Goal: Task Accomplishment & Management: Complete application form

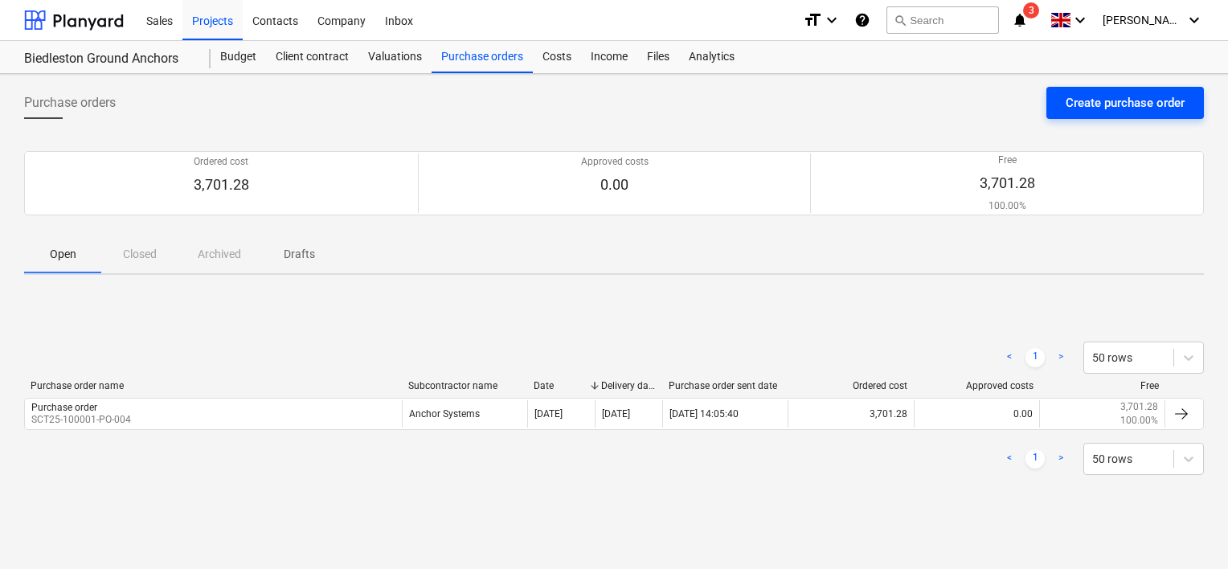
click at [1096, 102] on div "Create purchase order" at bounding box center [1125, 102] width 119 height 21
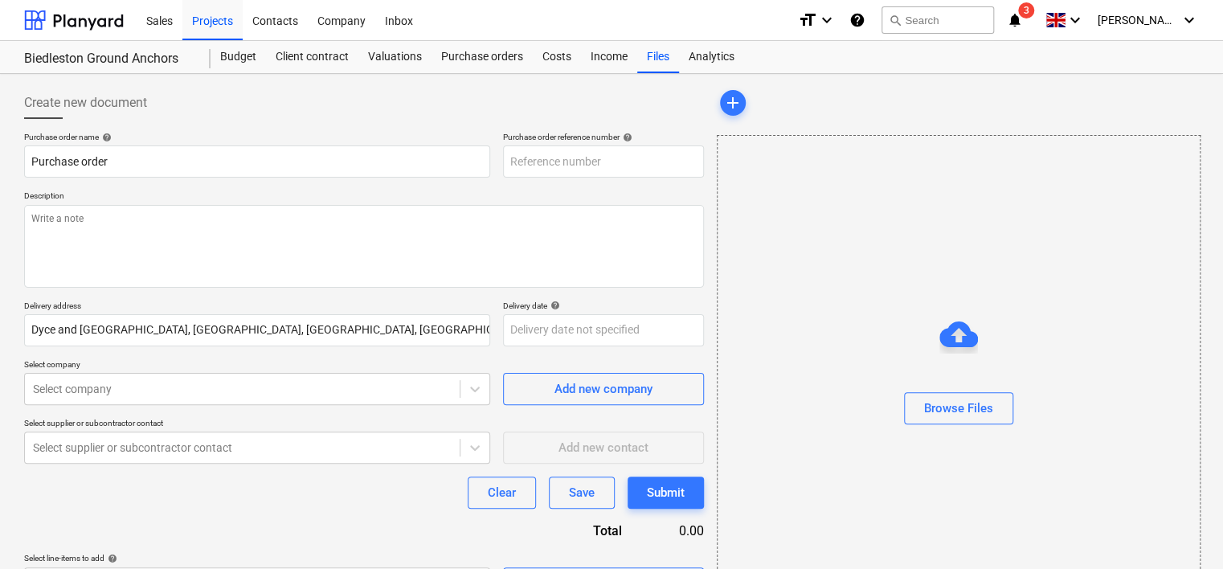
type textarea "x"
type input "SCT25-100001-PO-006"
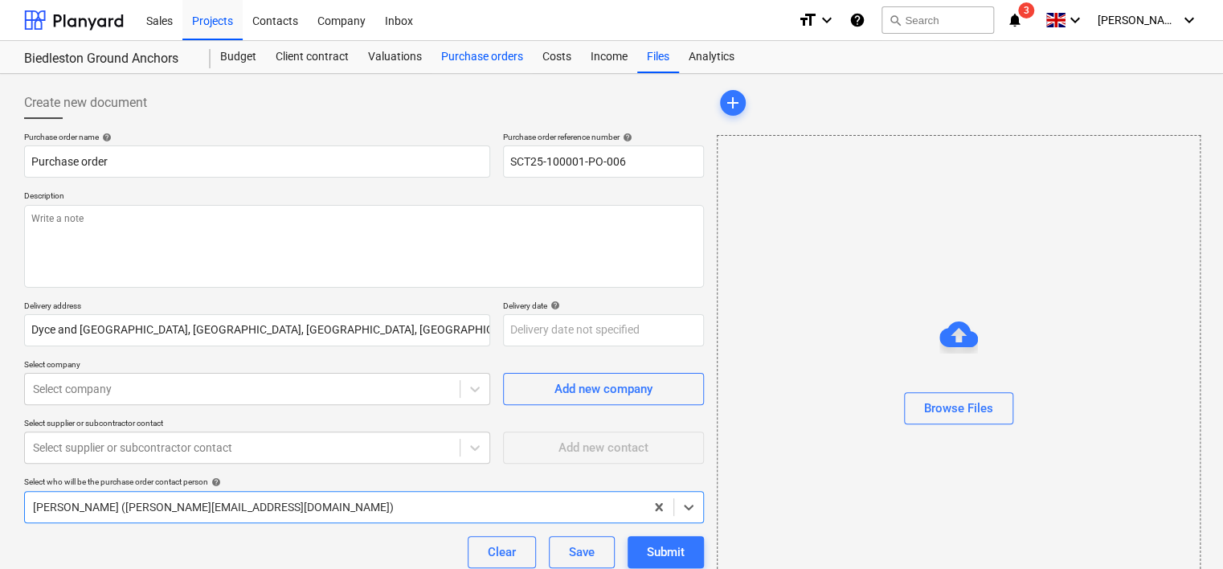
click at [454, 62] on div "Purchase orders" at bounding box center [482, 57] width 101 height 32
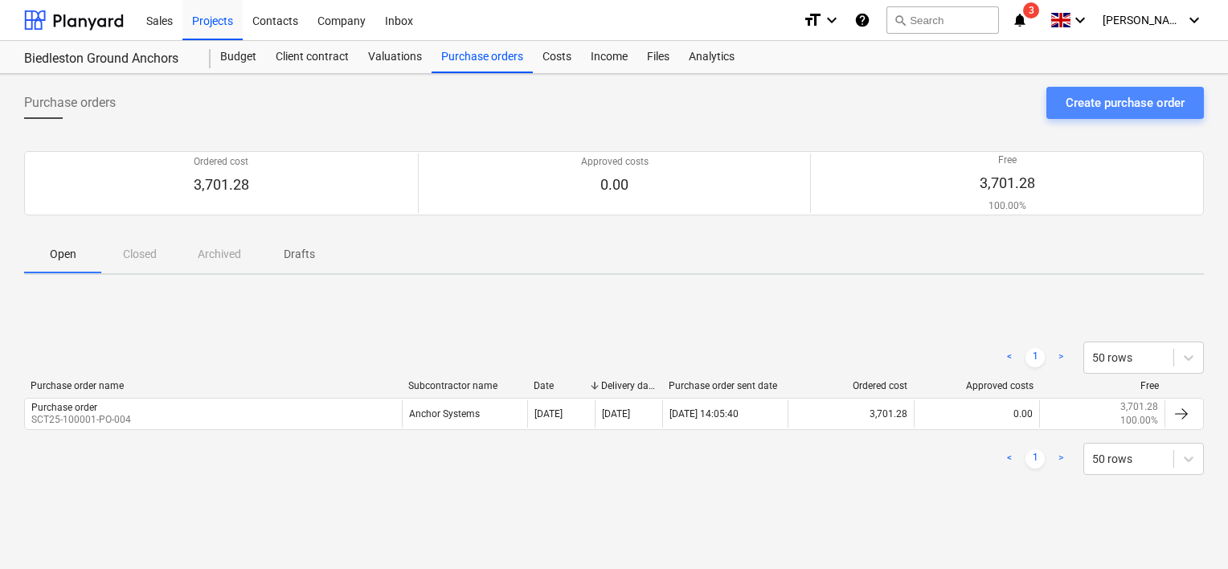
click at [1083, 96] on div "Create purchase order" at bounding box center [1125, 102] width 119 height 21
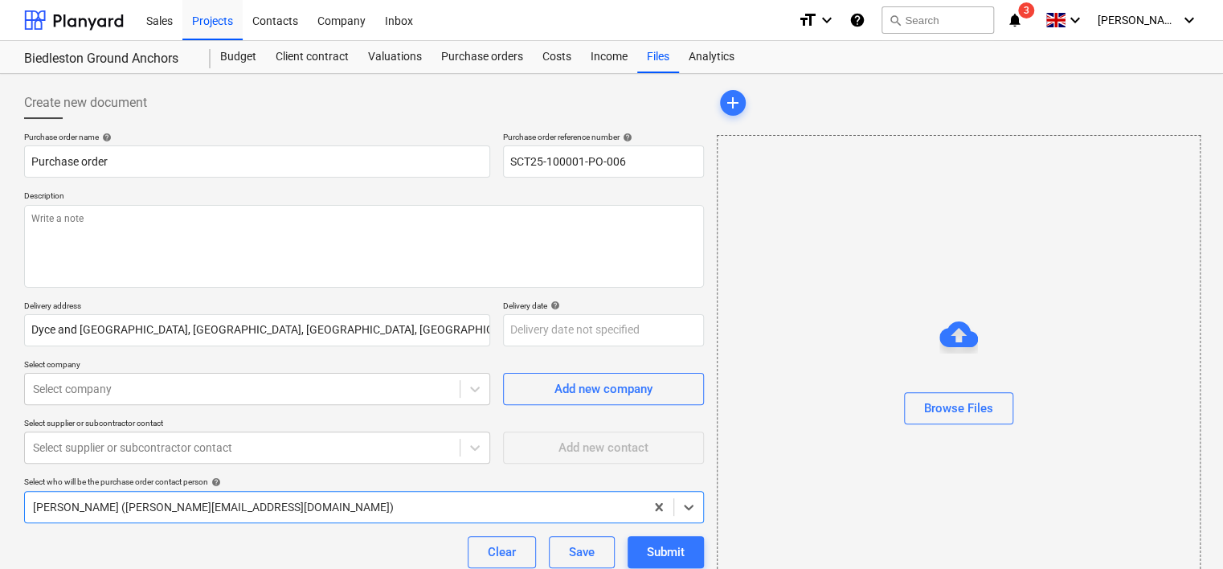
type textarea "x"
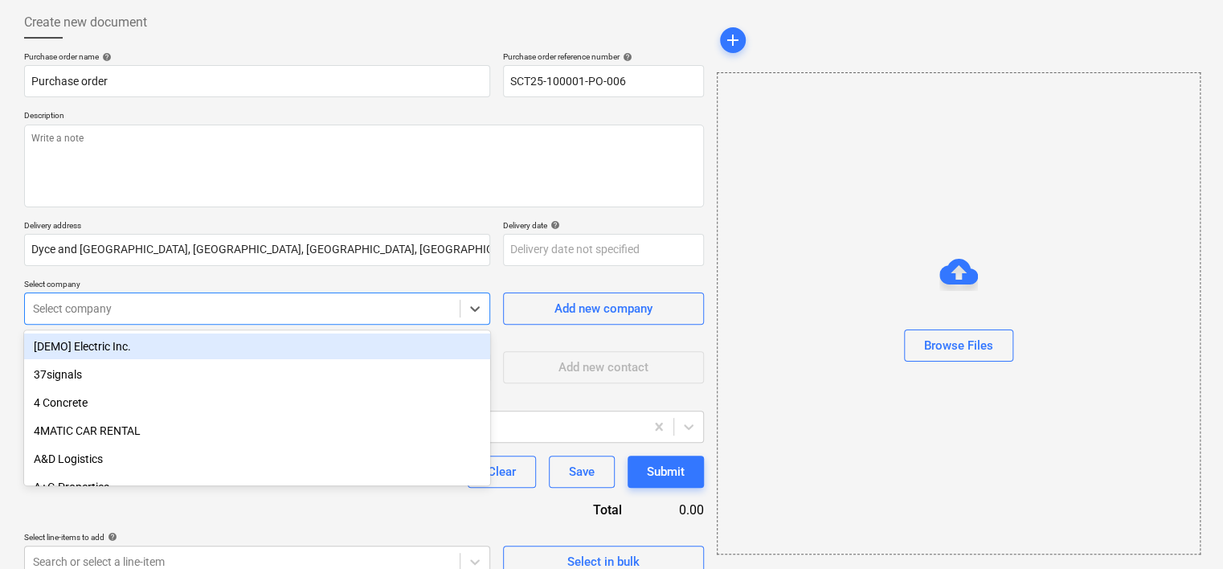
scroll to position [92, 0]
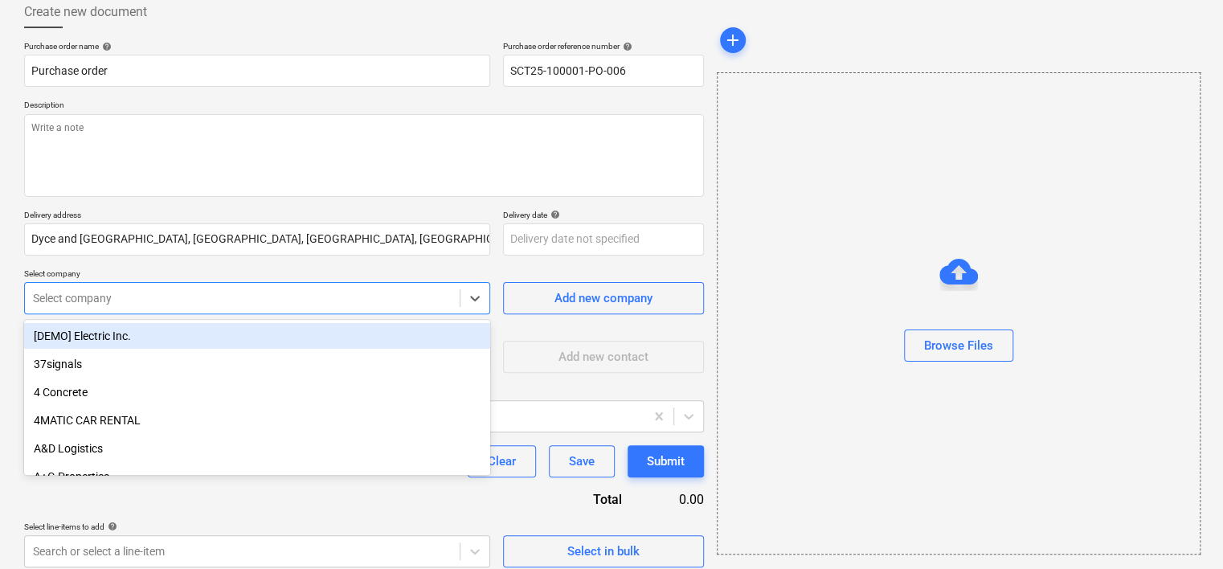
click at [161, 318] on div "Purchase order name help Purchase order Purchase order reference number help SC…" at bounding box center [364, 304] width 680 height 526
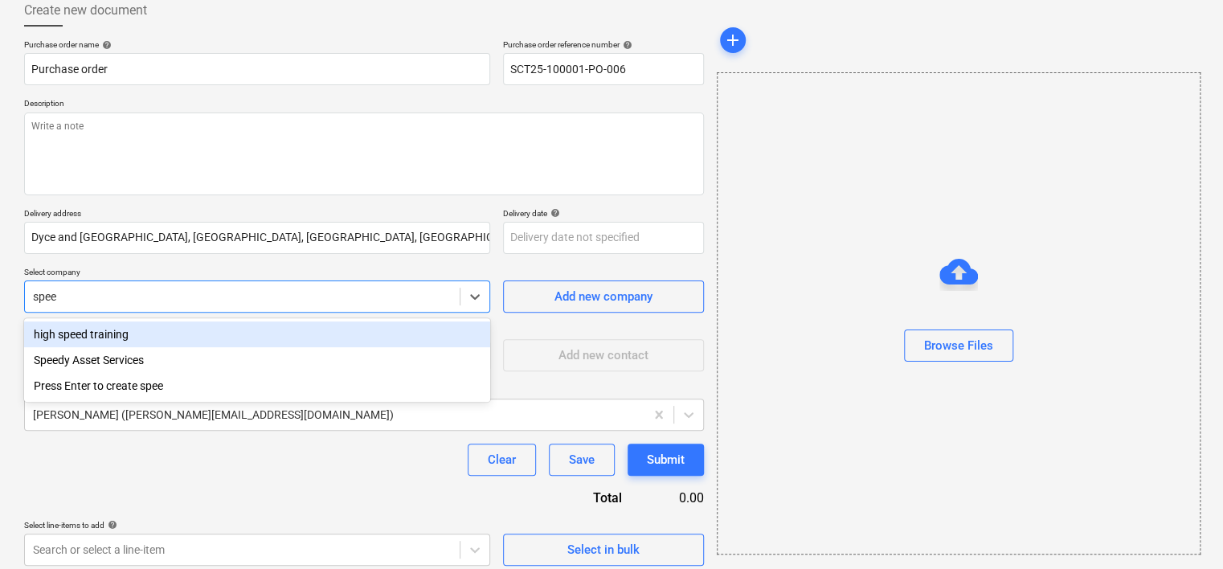
type input "spee"
type textarea "x"
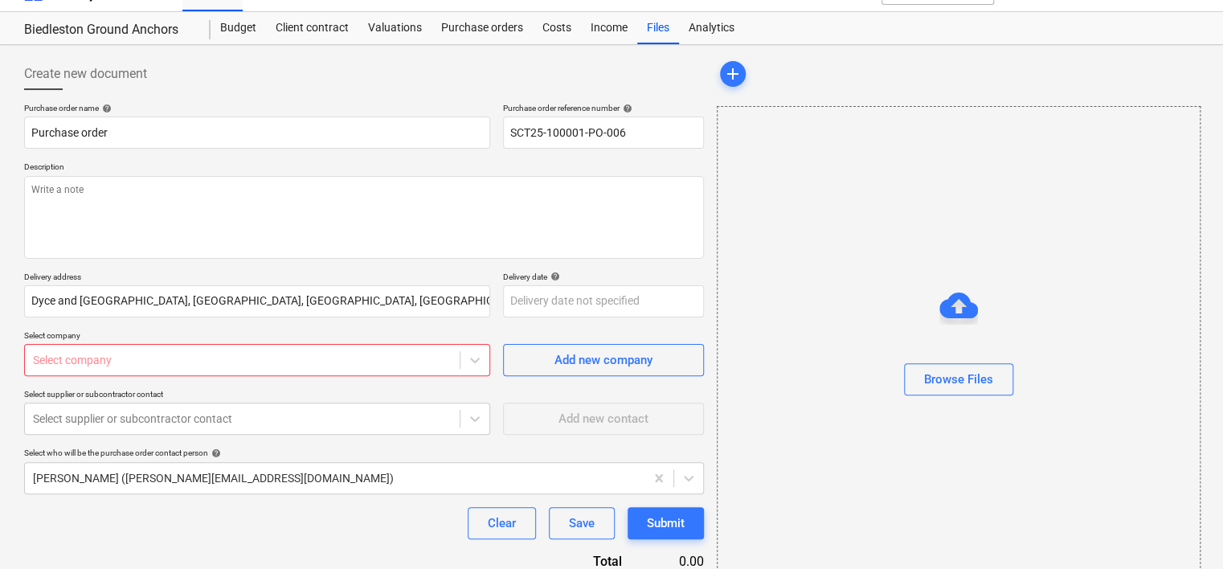
scroll to position [12, 0]
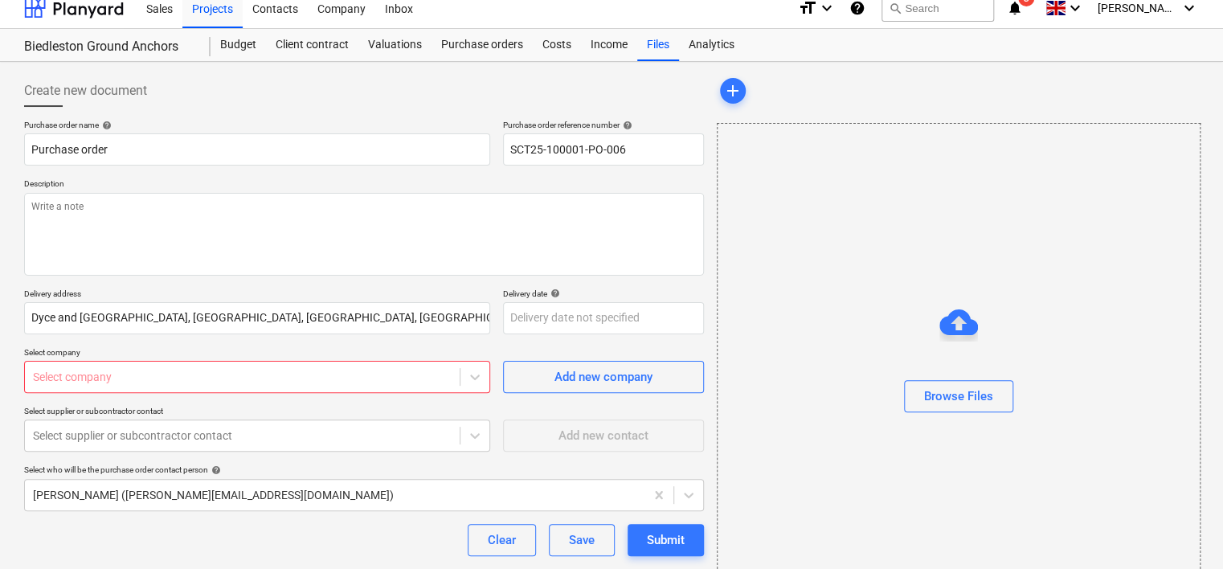
click at [249, 371] on body "Sales Projects Contacts Company Inbox format_size keyboard_arrow_down help sear…" at bounding box center [611, 272] width 1223 height 569
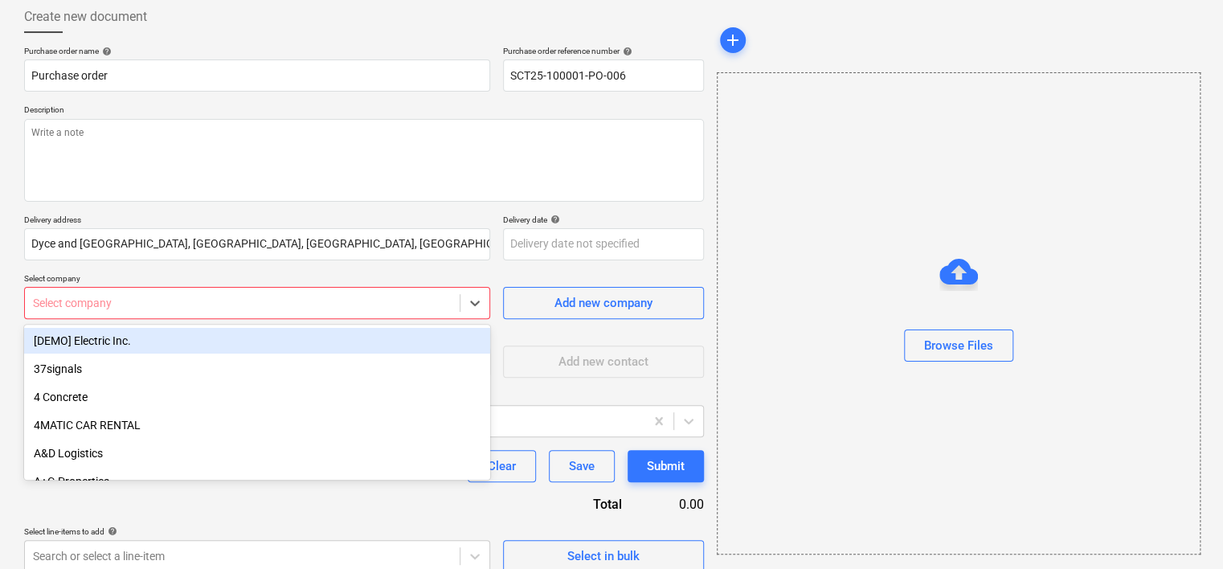
scroll to position [92, 0]
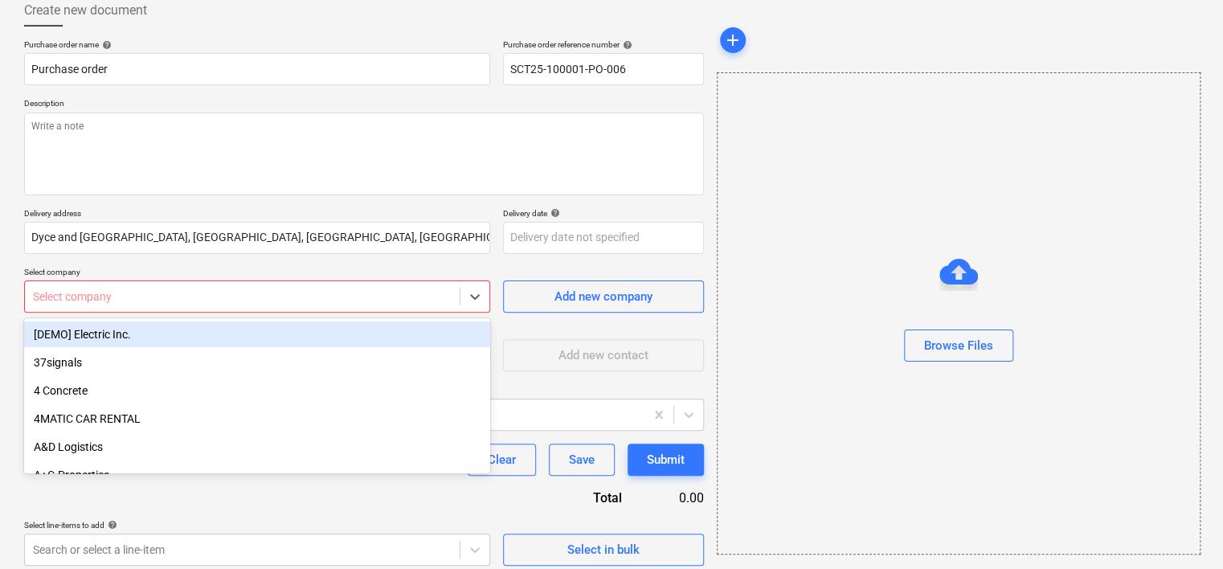
type textarea "x"
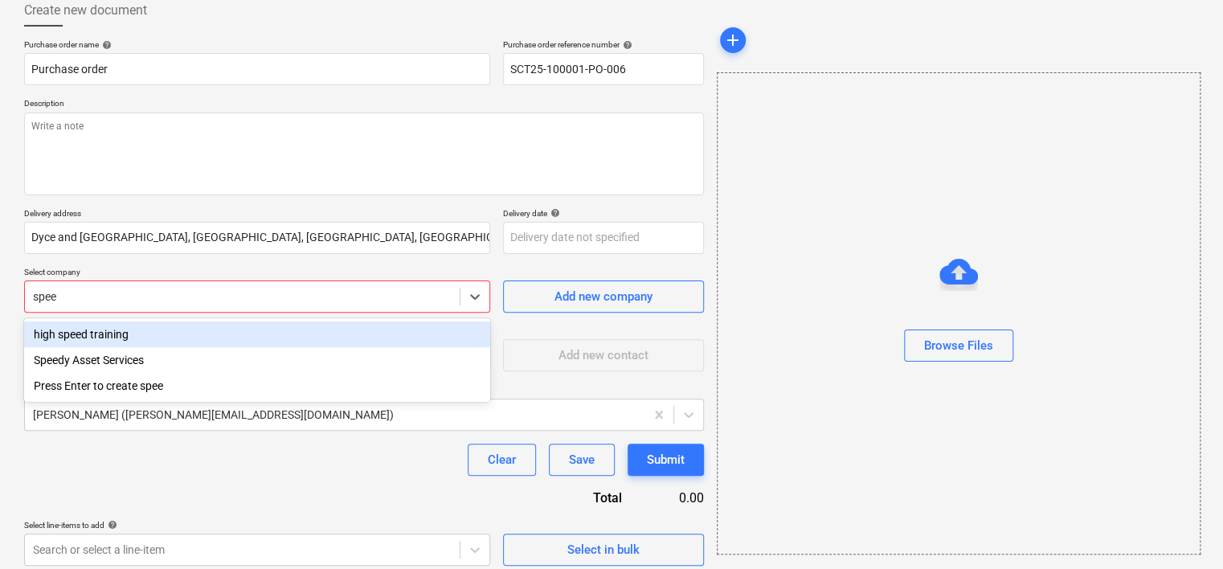
type input "speed"
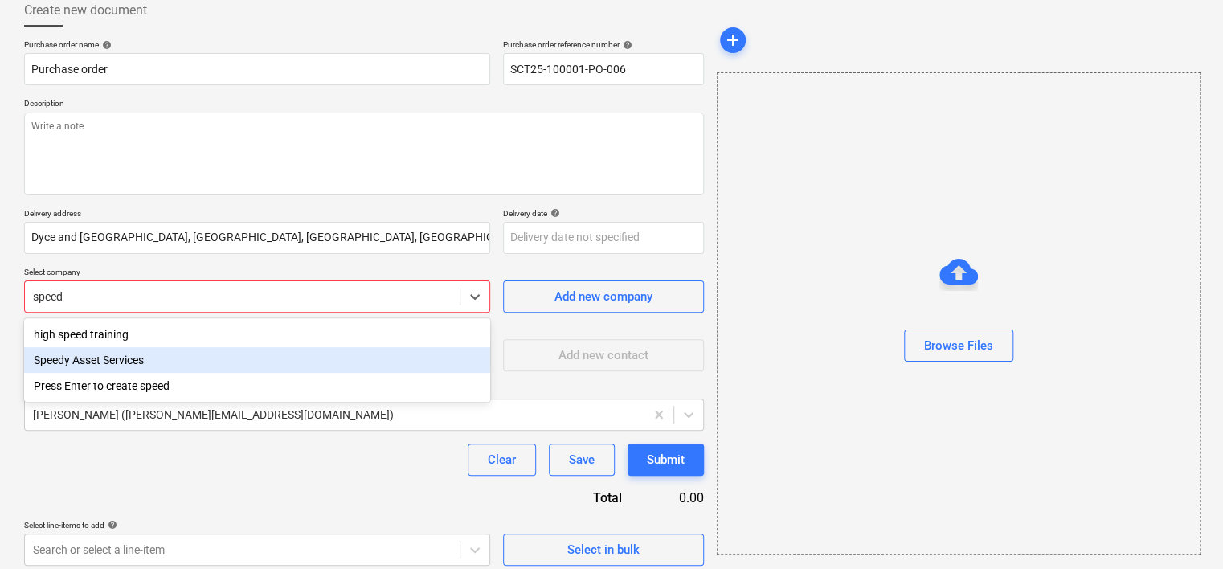
click at [95, 357] on div "Speedy Asset Services" at bounding box center [257, 360] width 466 height 26
type textarea "x"
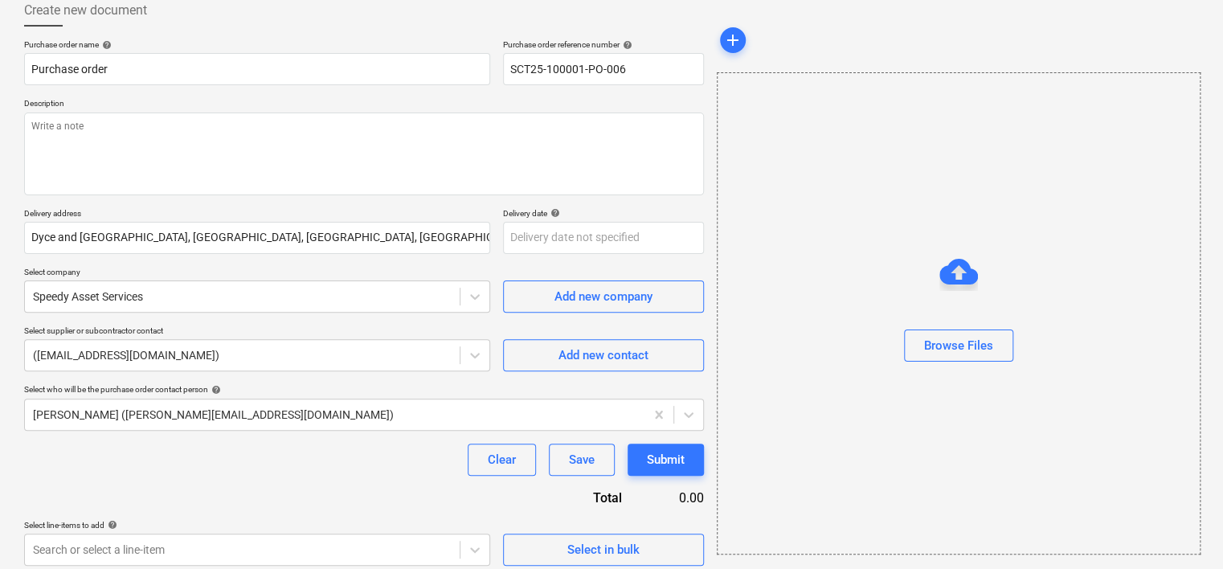
click at [215, 329] on p "Select supplier or subcontractor contact" at bounding box center [257, 332] width 466 height 14
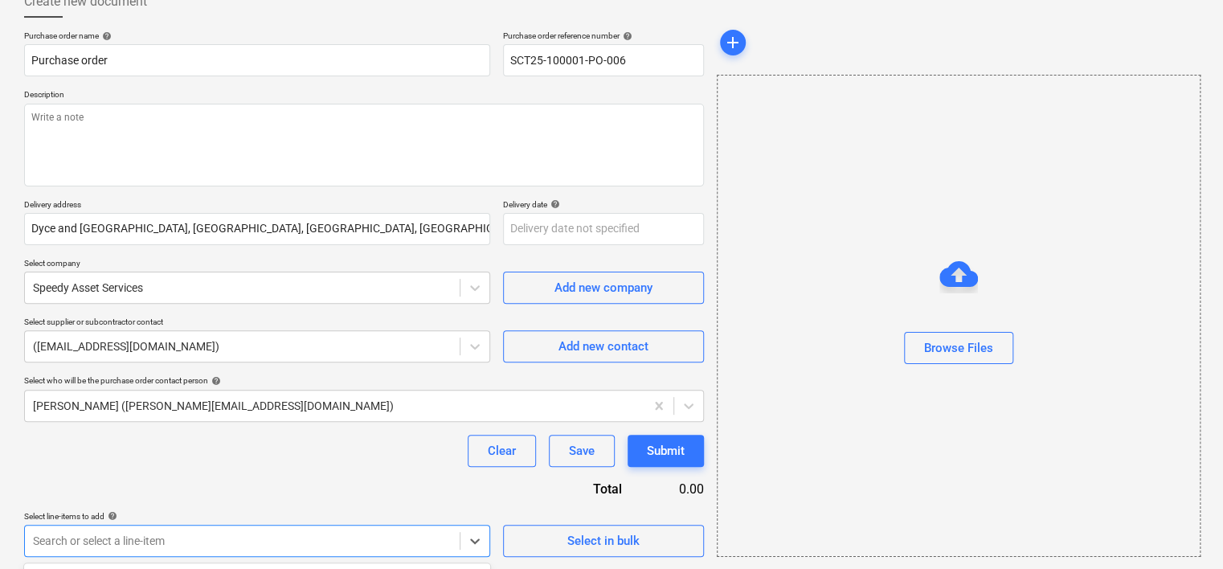
scroll to position [339, 0]
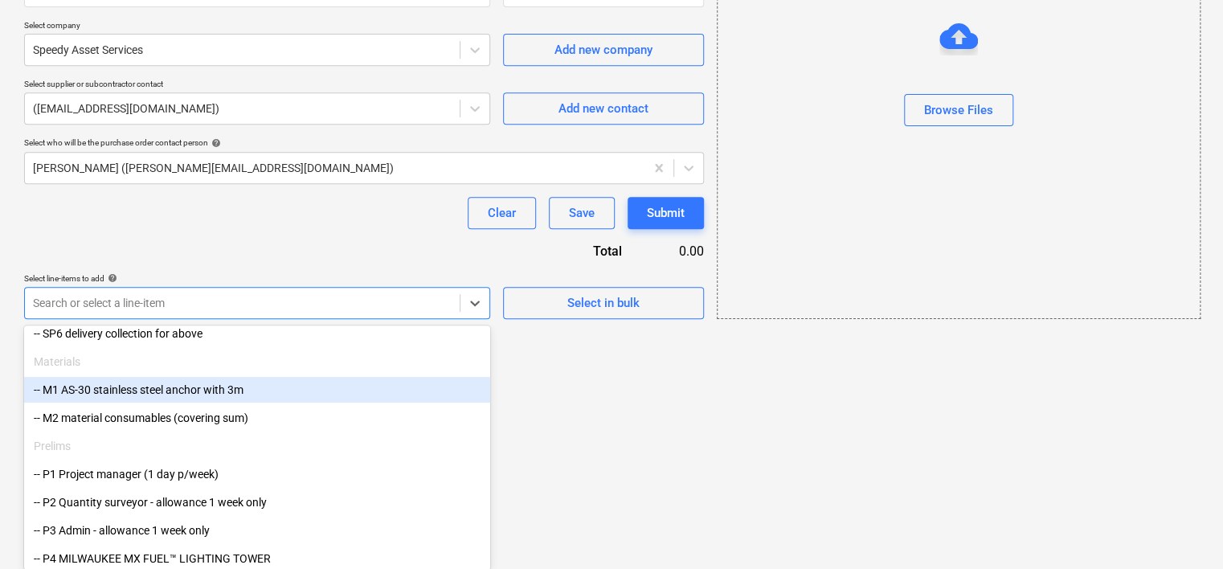
scroll to position [101, 0]
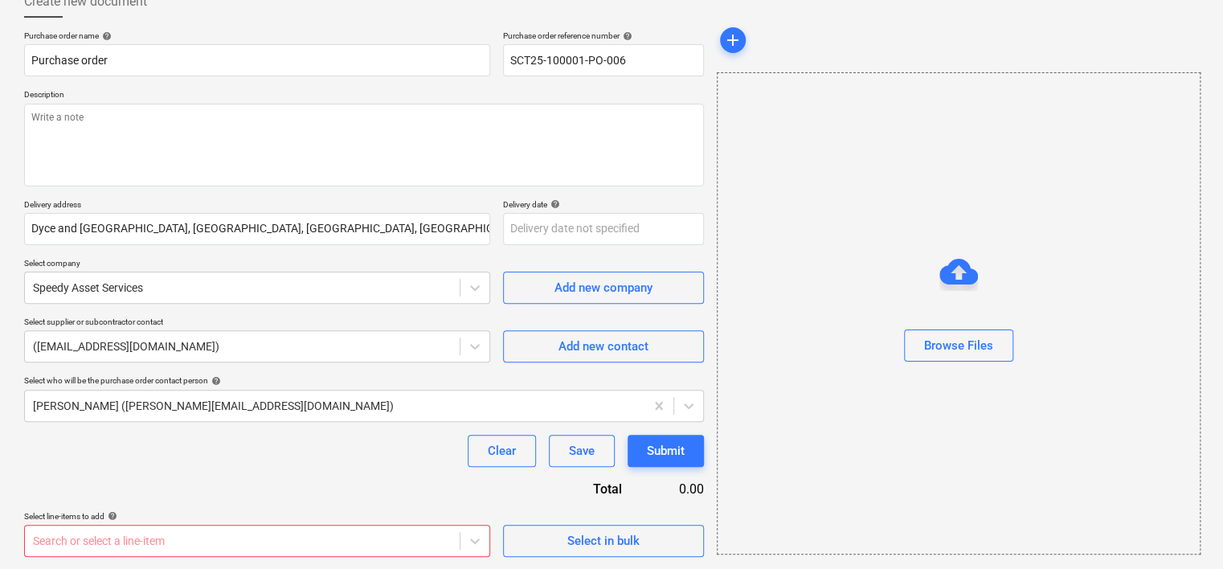
click at [121, 468] on body "Sales Projects Contacts Company Inbox format_size keyboard_arrow_down help sear…" at bounding box center [611, 183] width 1223 height 569
click at [169, 301] on div "Purchase order name help Purchase order Purchase order reference number help SC…" at bounding box center [364, 294] width 680 height 526
click at [469, 467] on body "Sales Projects Contacts Company Inbox format_size keyboard_arrow_down help sear…" at bounding box center [611, 182] width 1223 height 569
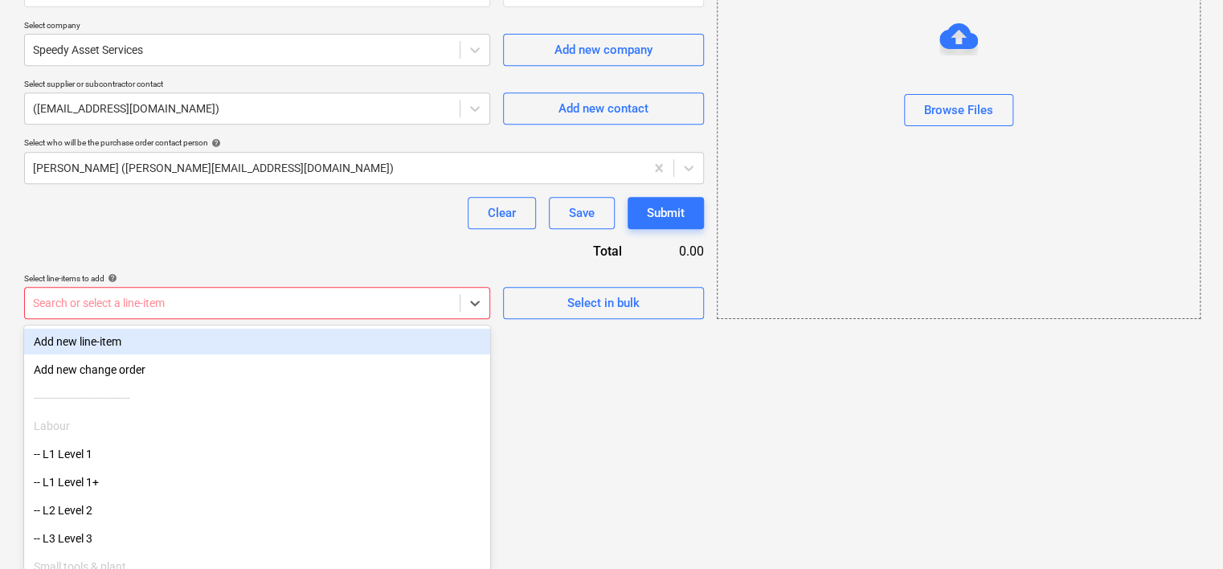
click at [158, 350] on div "Add new line-item" at bounding box center [257, 342] width 466 height 26
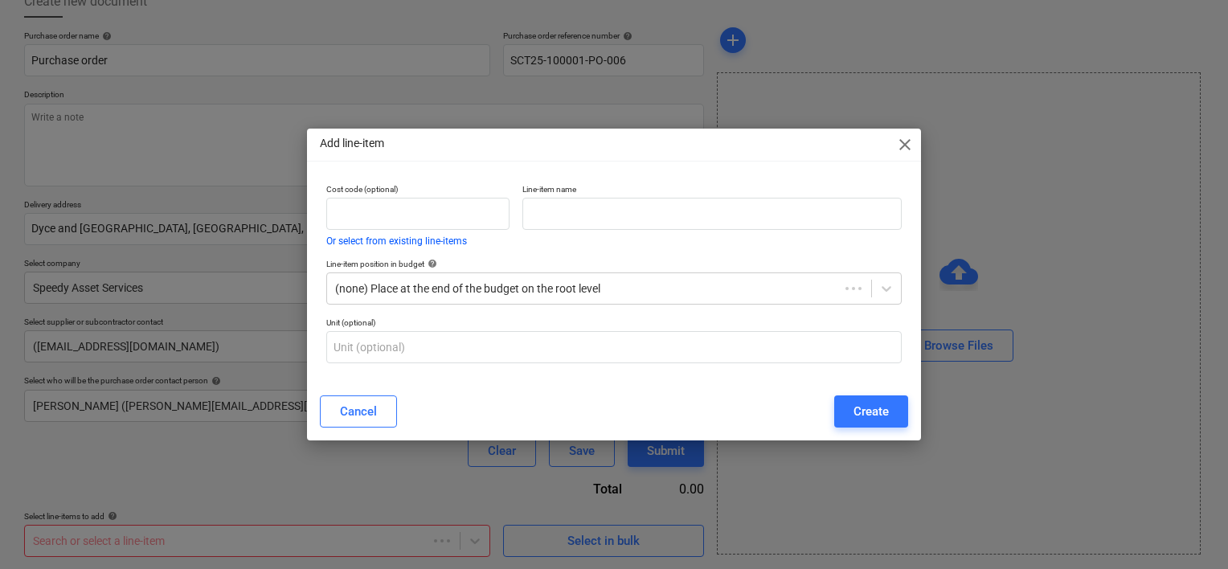
type textarea "x"
click at [432, 214] on input "text" at bounding box center [417, 214] width 183 height 32
type input "16/0030"
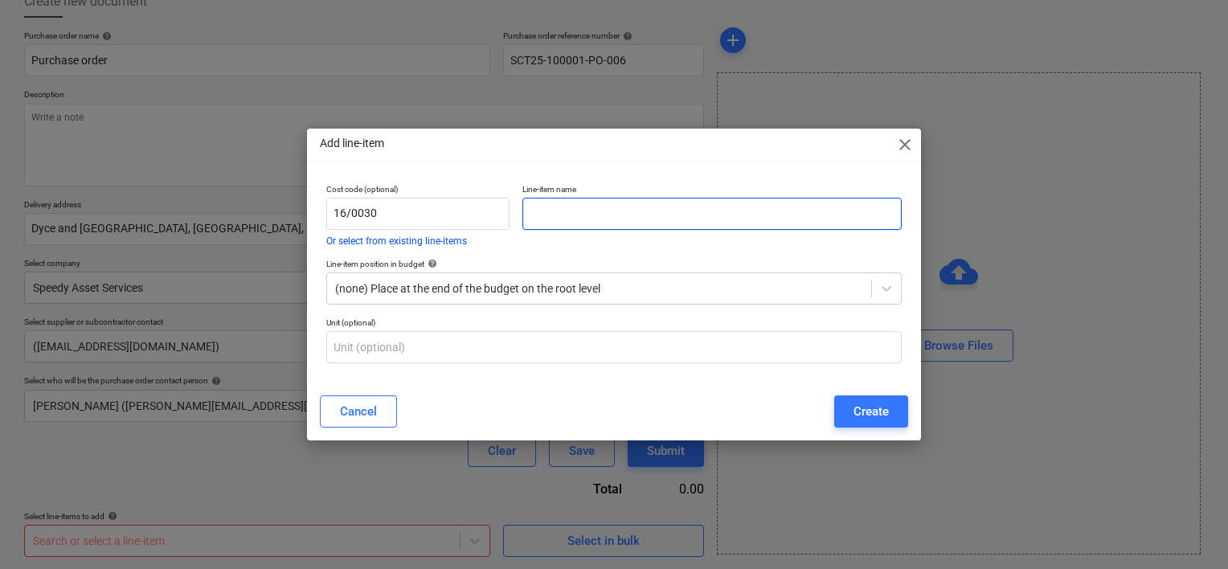
type textarea "x"
click at [557, 217] on input "text" at bounding box center [711, 214] width 379 height 32
paste input "EXTENSION LEAD 2.5MM 16AMP 110V 10M"
type input "EXTENSION LEAD 2.5MM 16AMP 110V 10M"
type textarea "x"
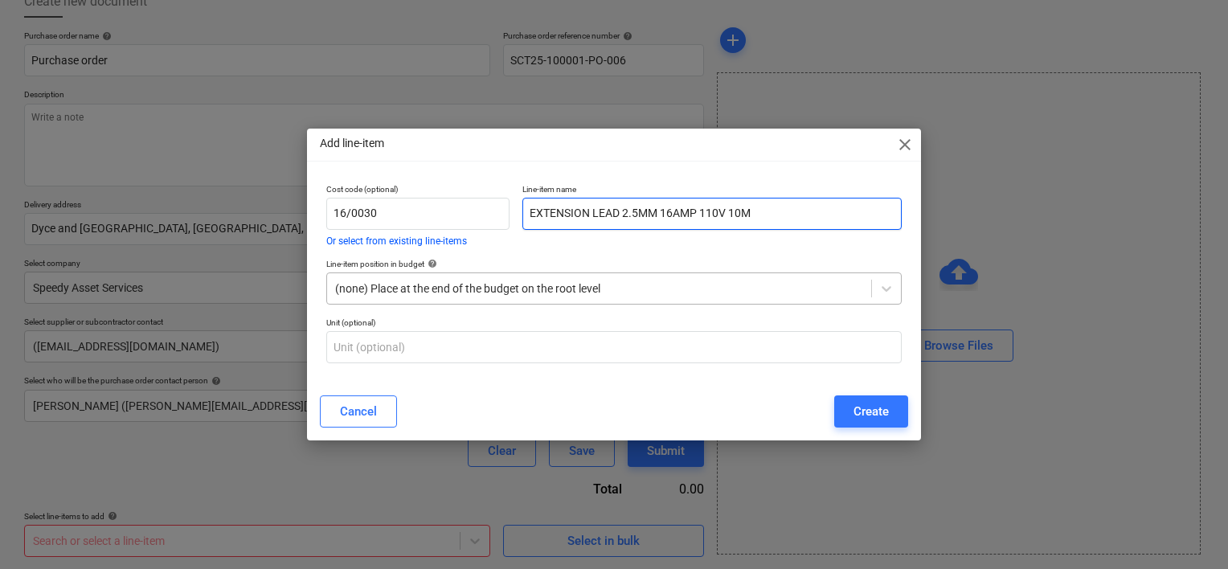
type input "EXTENSION LEAD 2.5MM 16AMP 110V 10M"
click at [461, 297] on div "(none) Place at the end of the budget on the root level" at bounding box center [599, 288] width 544 height 23
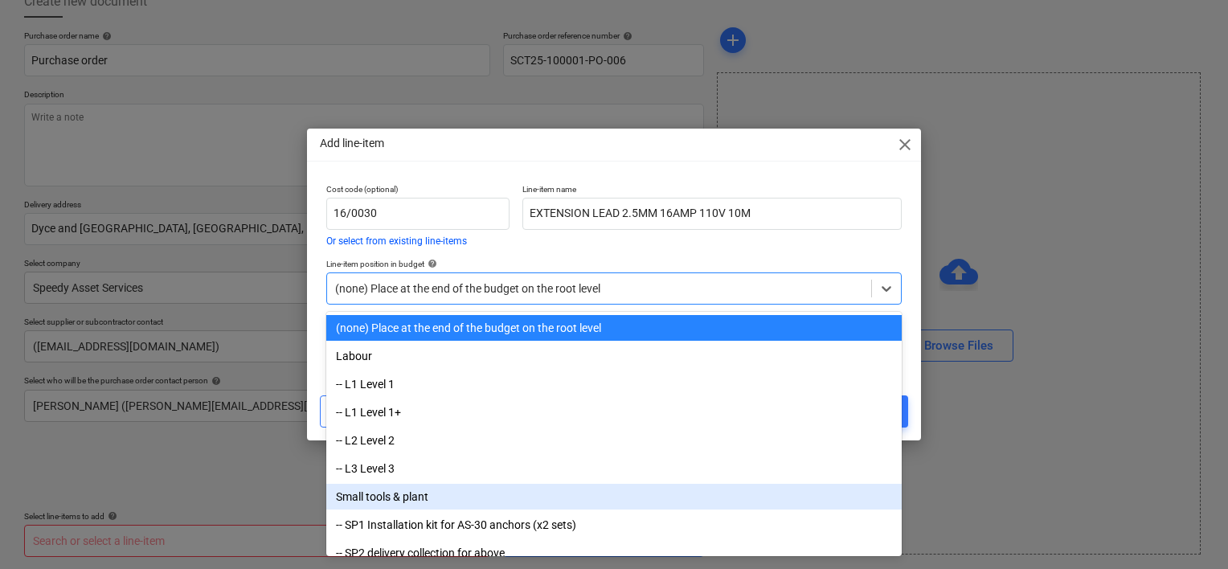
click at [399, 491] on div "Small tools & plant" at bounding box center [613, 497] width 575 height 26
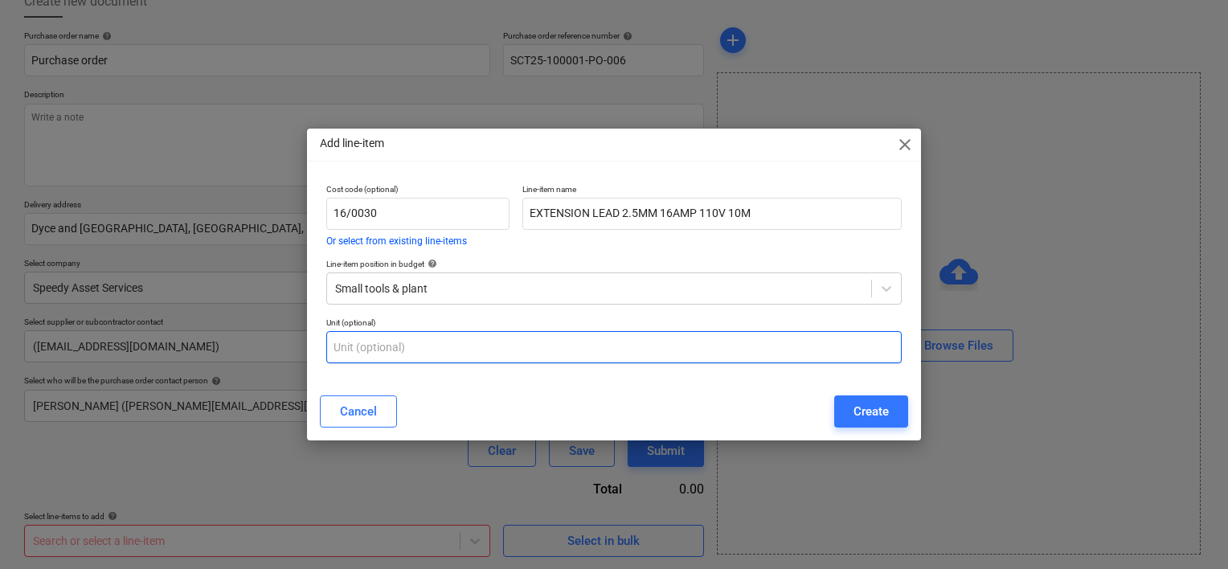
click at [411, 357] on input "text" at bounding box center [613, 347] width 575 height 32
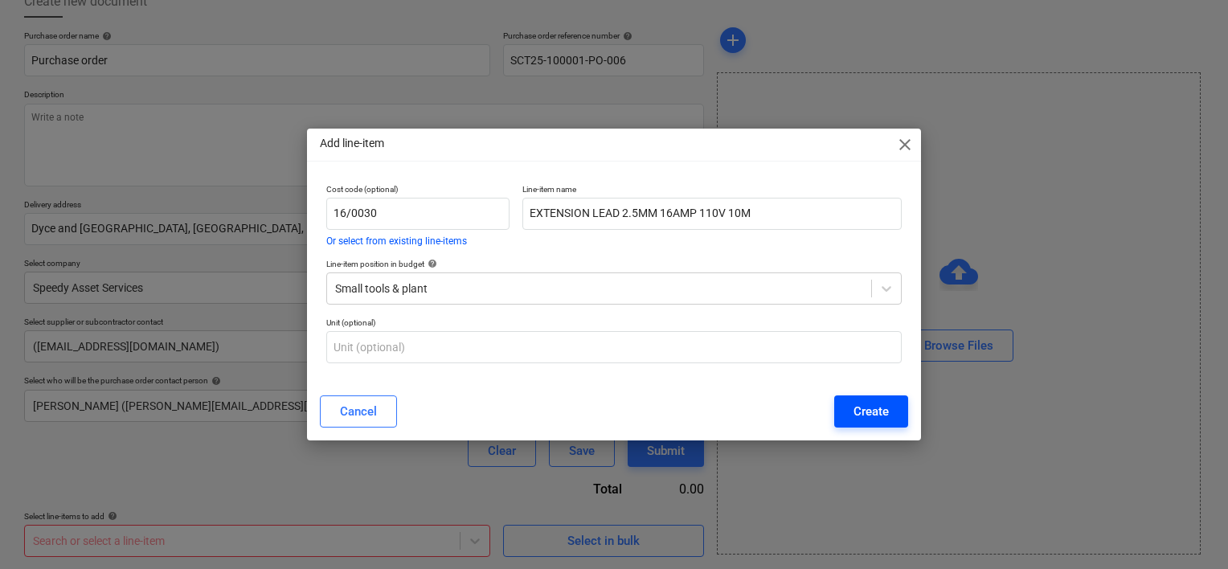
click at [882, 401] on div "Create" at bounding box center [871, 411] width 35 height 21
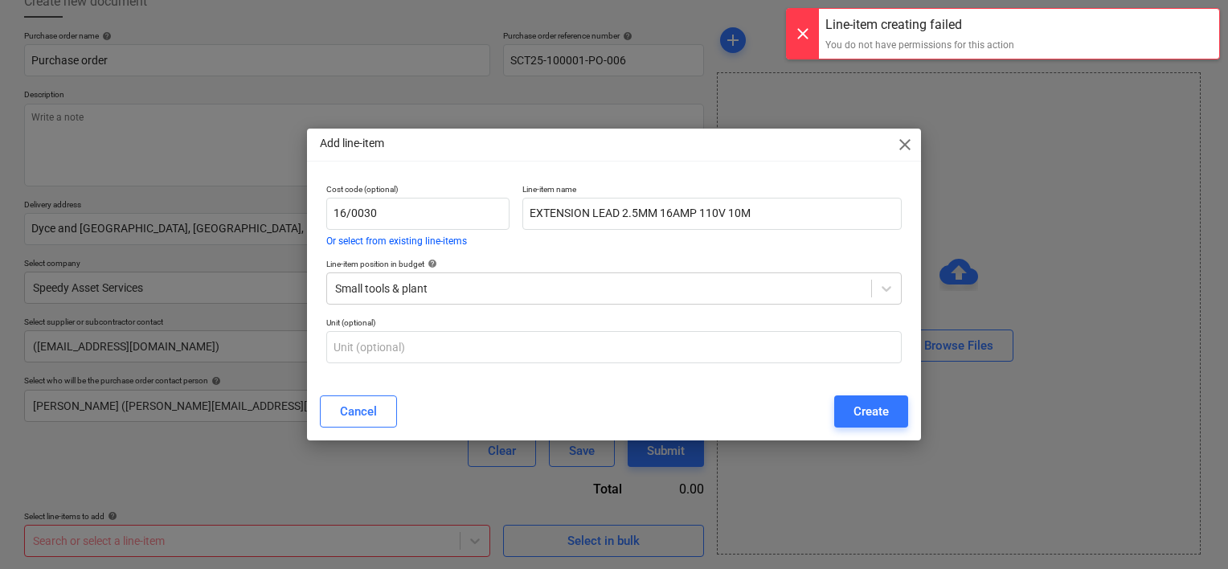
click at [902, 148] on span "close" at bounding box center [904, 144] width 19 height 19
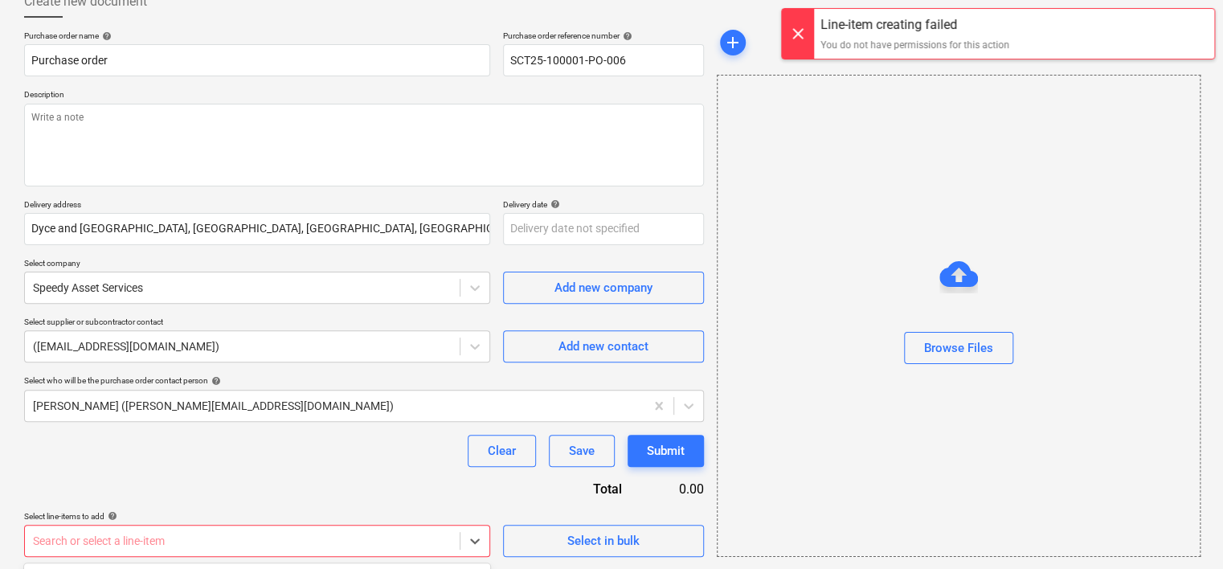
scroll to position [339, 0]
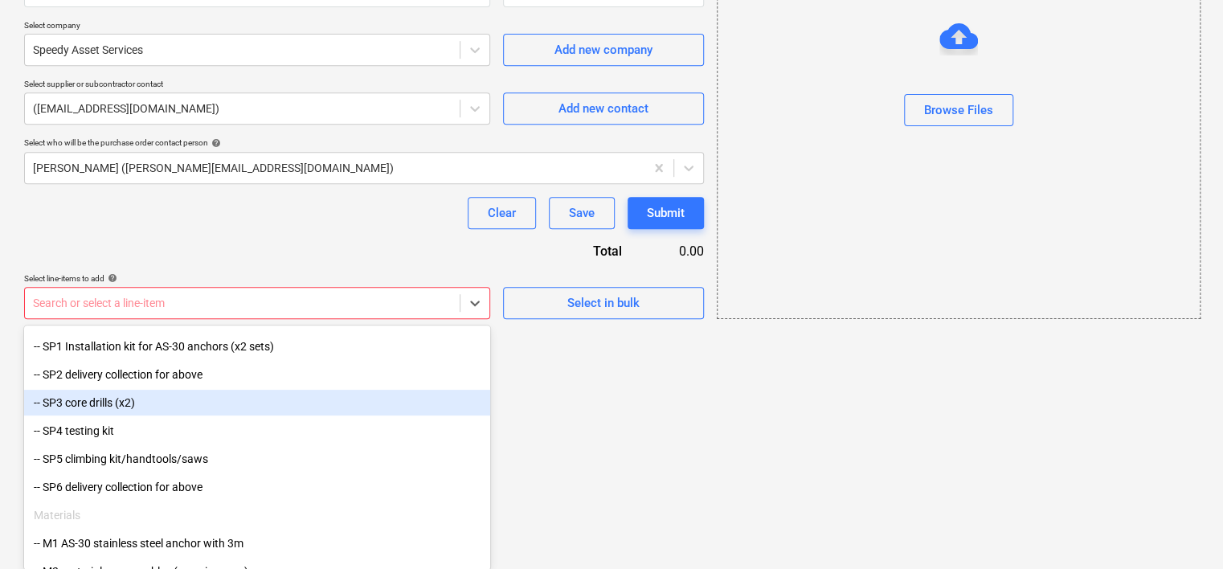
scroll to position [249, 0]
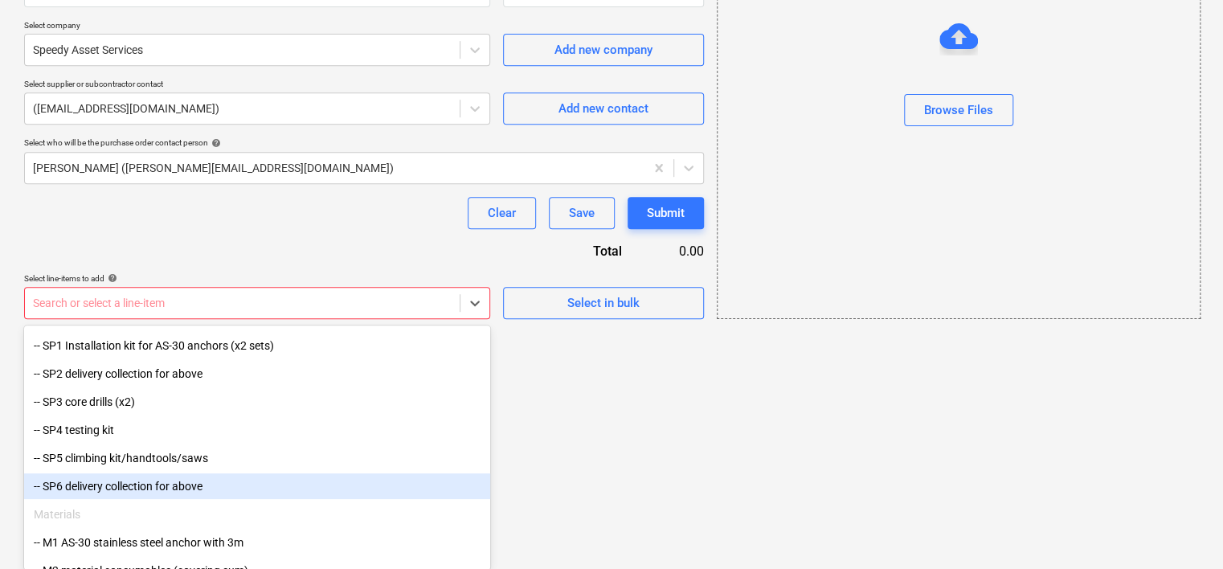
type textarea "x"
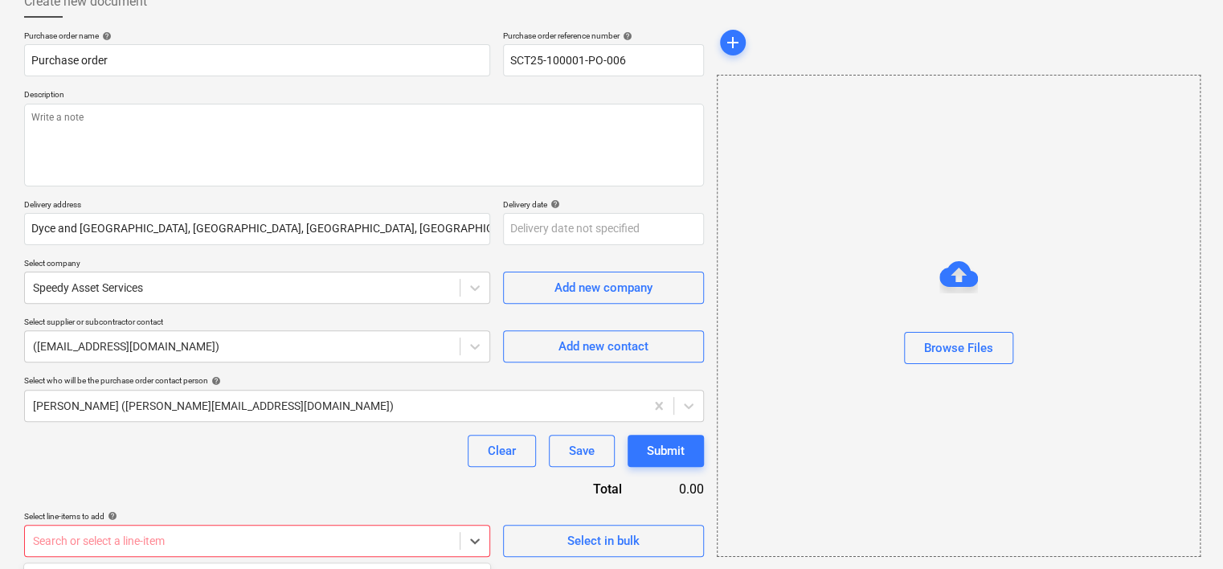
click at [597, 468] on html "Sales Projects Contacts Company Inbox format_size keyboard_arrow_down help sear…" at bounding box center [611, 183] width 1223 height 569
